Goal: Information Seeking & Learning: Learn about a topic

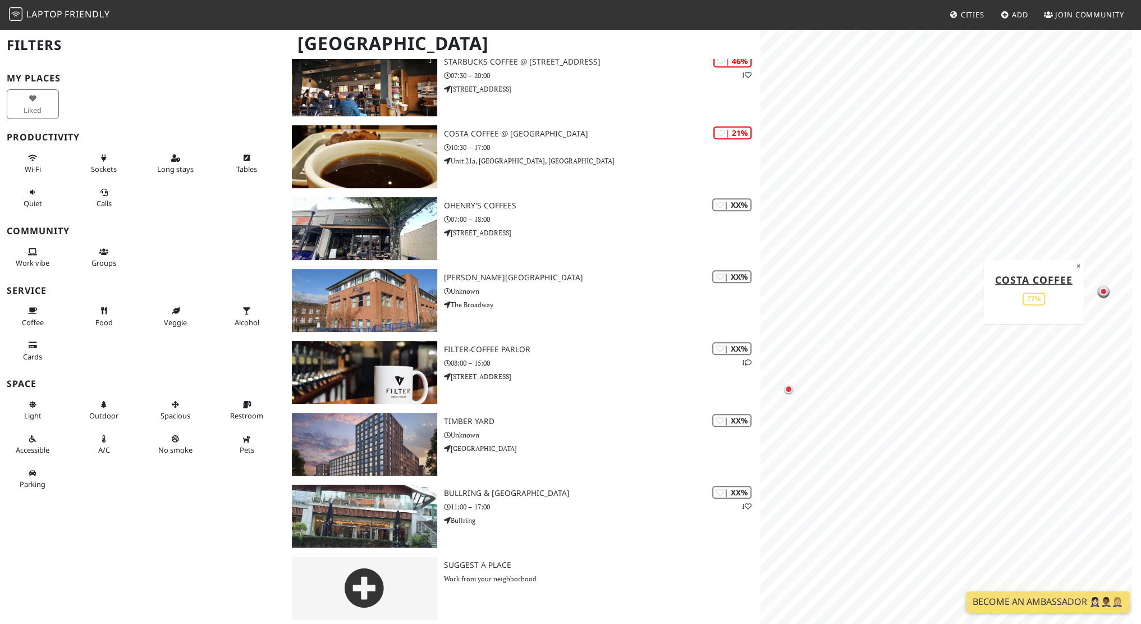
scroll to position [676, 0]
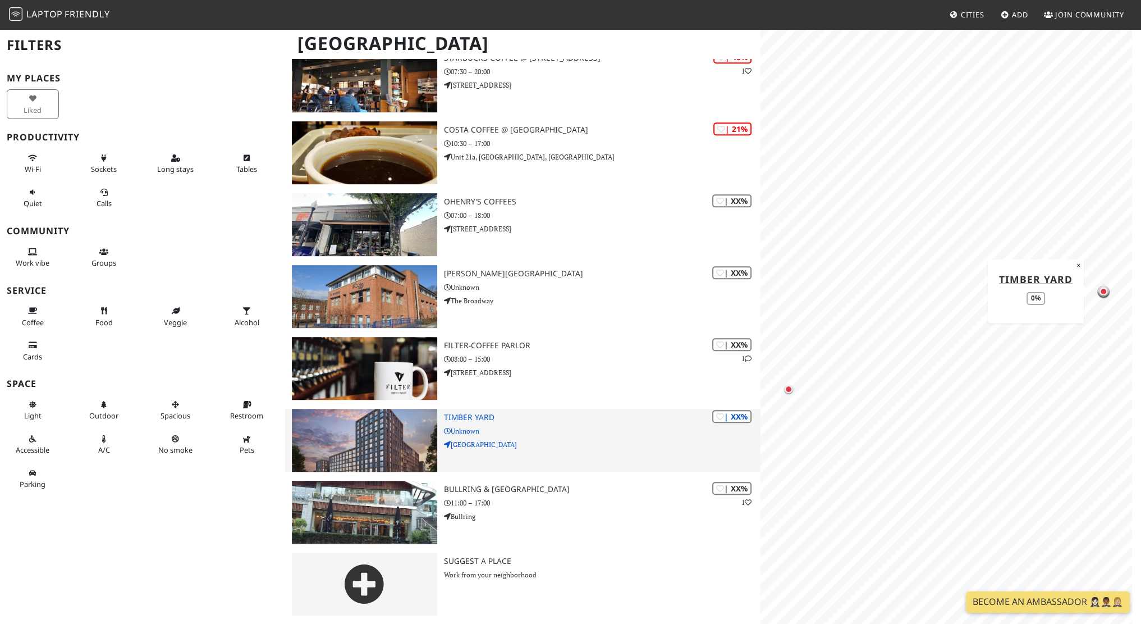
click at [483, 417] on h3 "Timber Yard" at bounding box center [602, 417] width 317 height 10
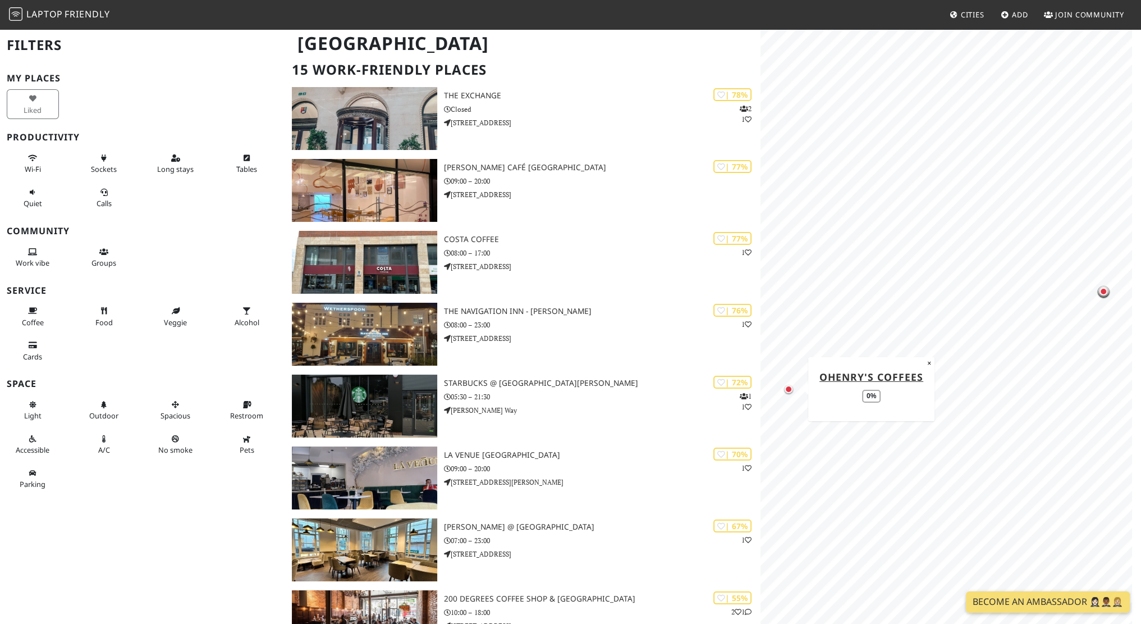
scroll to position [62, 0]
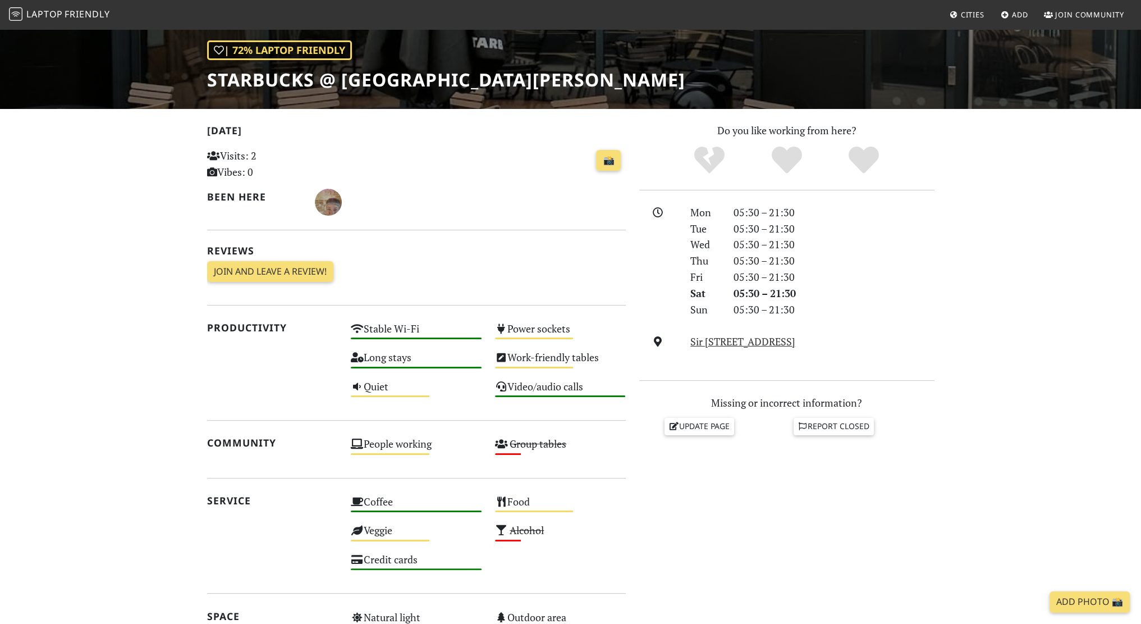
scroll to position [150, 0]
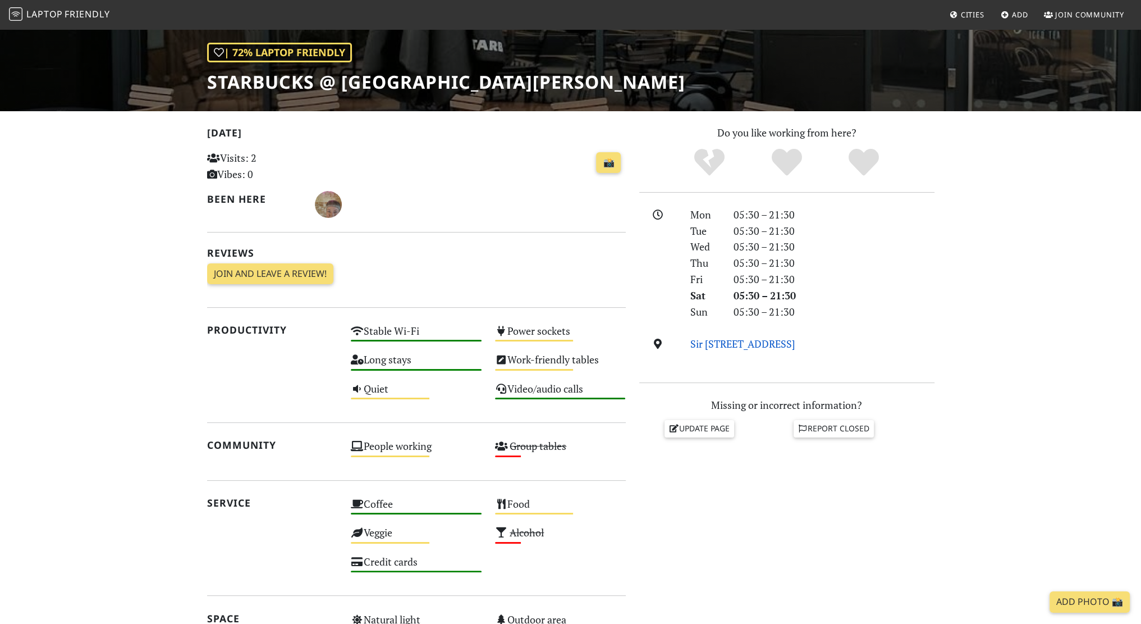
click at [795, 342] on link "Sir Herbert Austin Way, B31 5AA, Birmingham" at bounding box center [742, 343] width 105 height 13
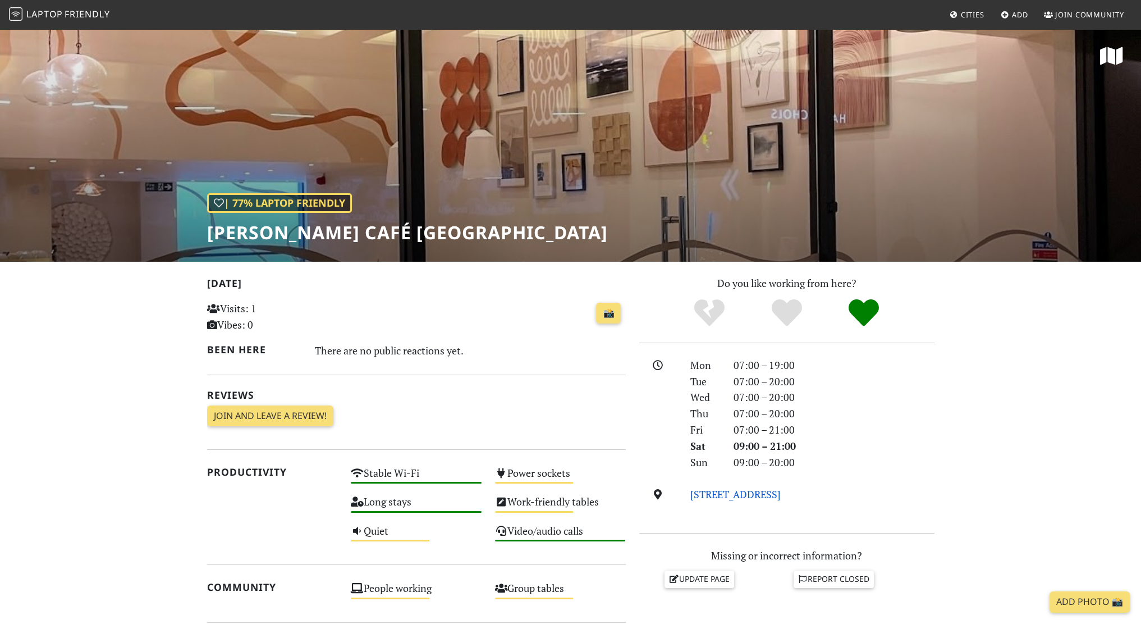
click at [781, 493] on link "65 Wharfside Street, B1 1RE, Birmingham" at bounding box center [735, 493] width 90 height 13
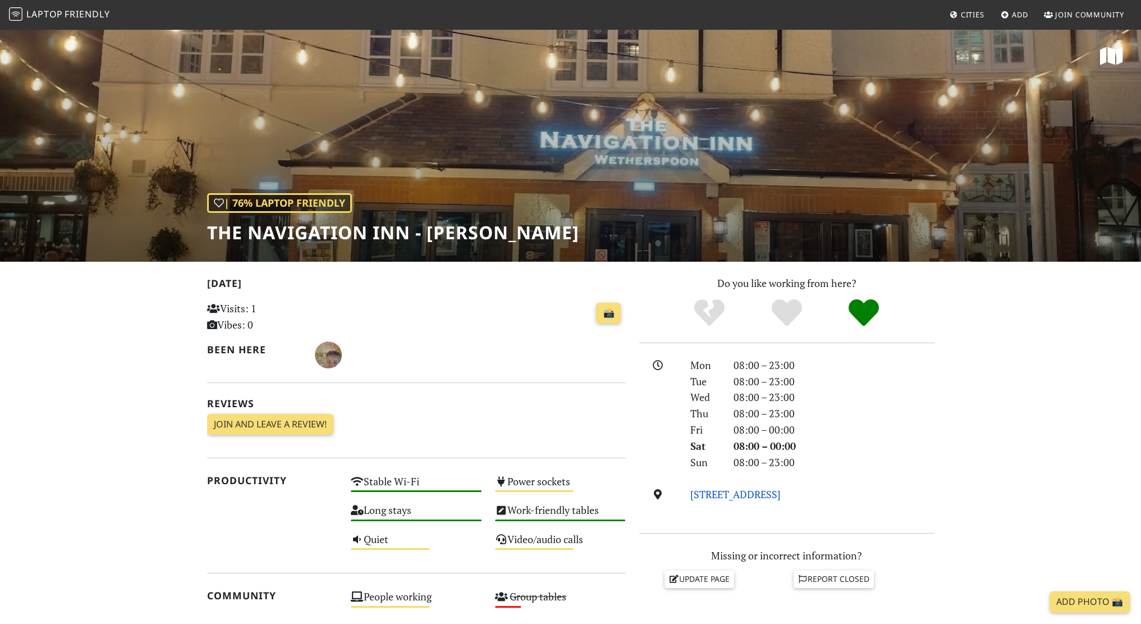
click at [781, 497] on link "1 Wharf Road, B30 3LS, Birmingham" at bounding box center [735, 493] width 90 height 13
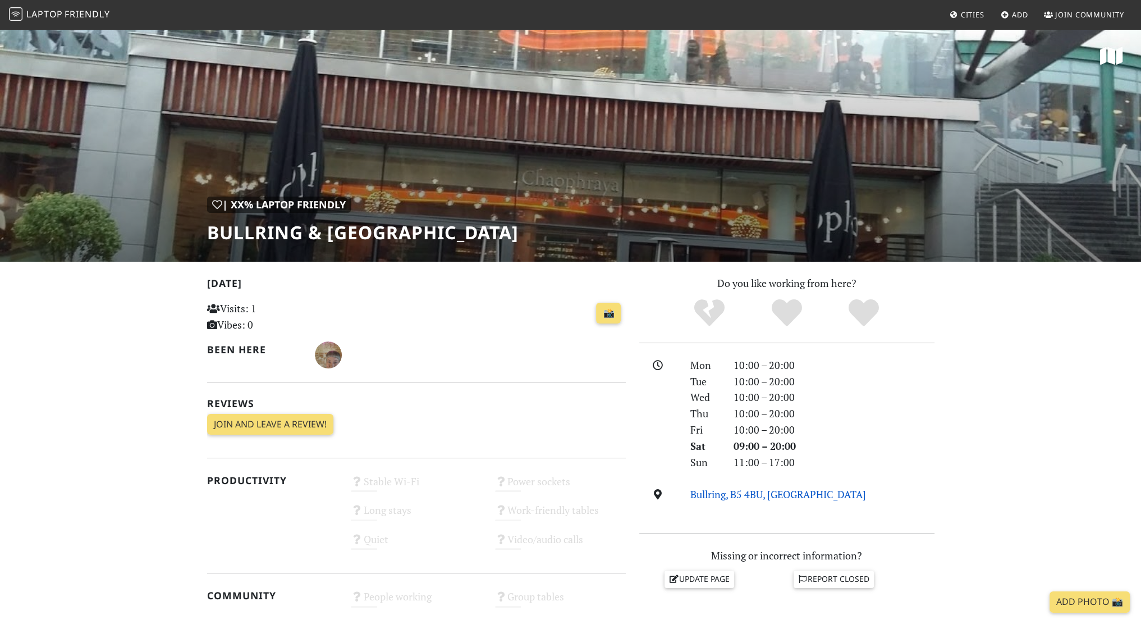
click at [739, 491] on link "Bullring, B5 4BU, [GEOGRAPHIC_DATA]" at bounding box center [778, 493] width 176 height 13
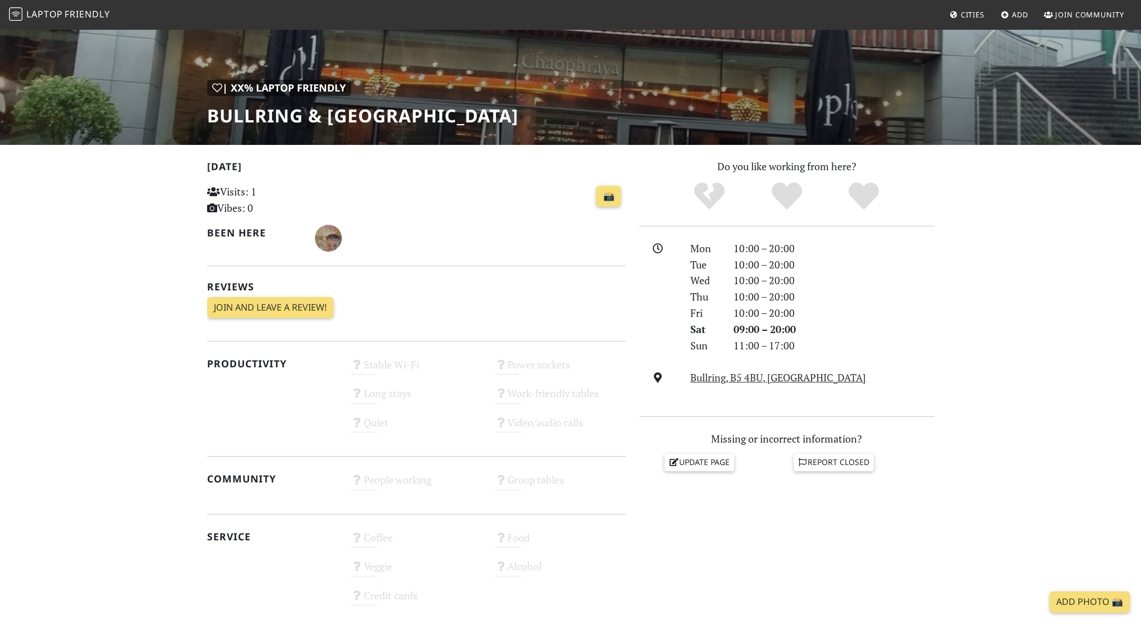
scroll to position [110, 0]
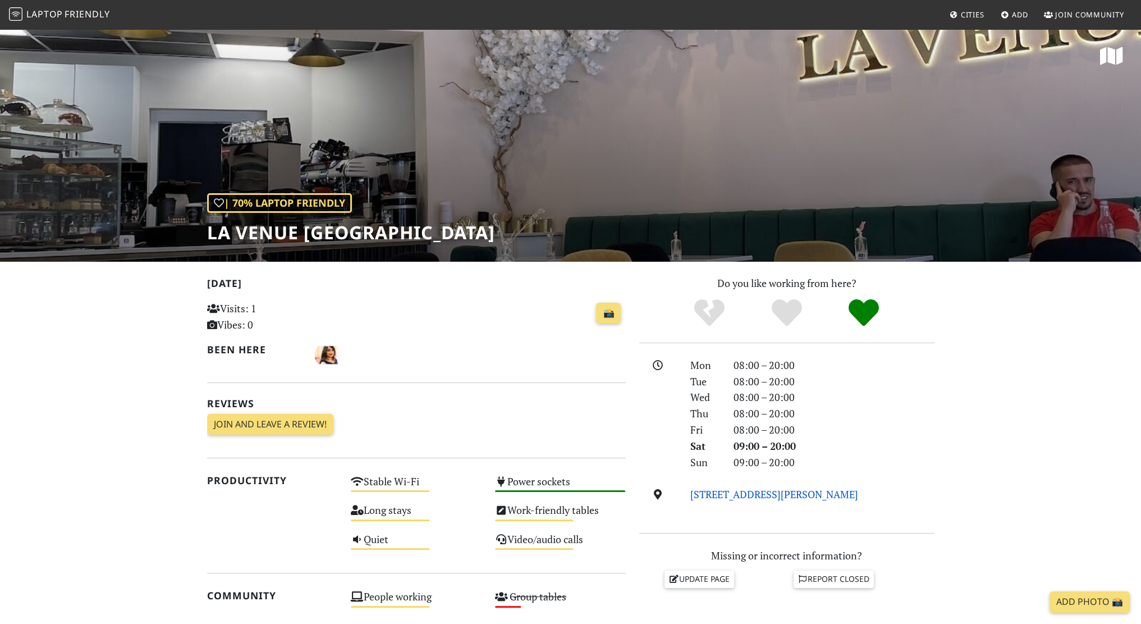
click at [801, 492] on link "[STREET_ADDRESS][PERSON_NAME]" at bounding box center [774, 493] width 168 height 13
